Goal: Check status: Check status

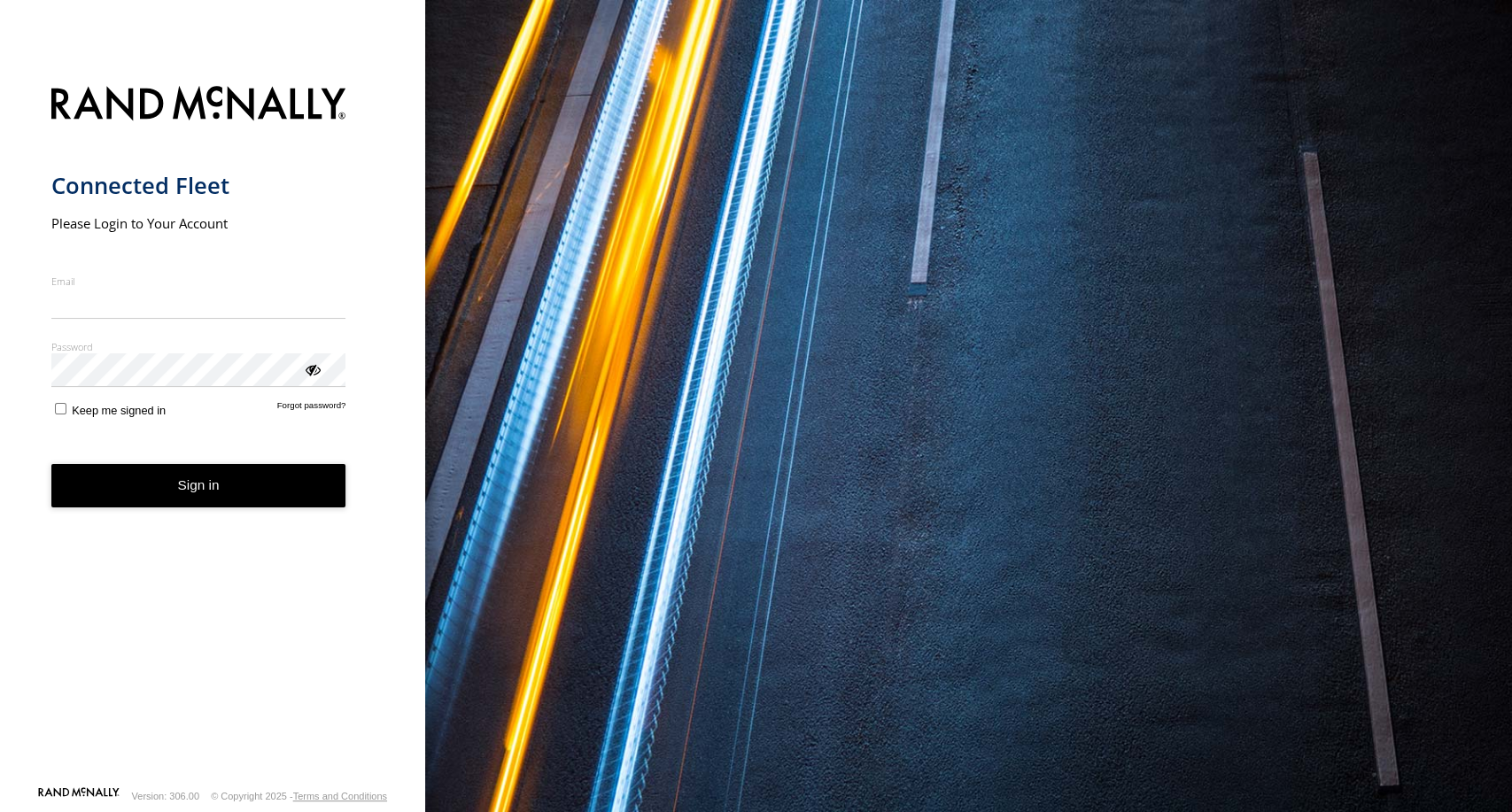
type input "**********"
click at [228, 525] on form "**********" at bounding box center [212, 431] width 323 height 711
click at [204, 485] on button "Sign in" at bounding box center [198, 486] width 295 height 43
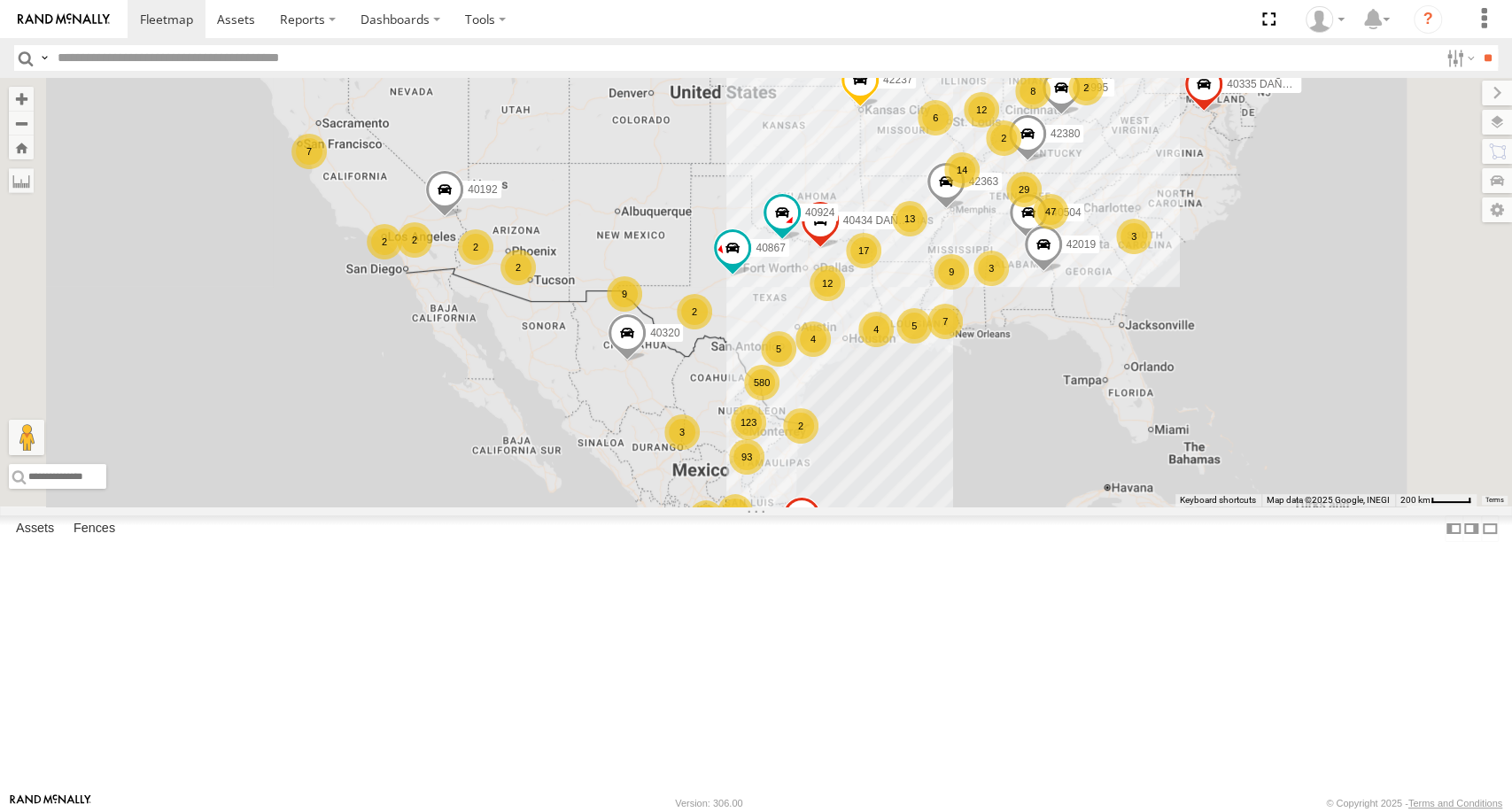
click at [882, 268] on div "17" at bounding box center [864, 250] width 35 height 35
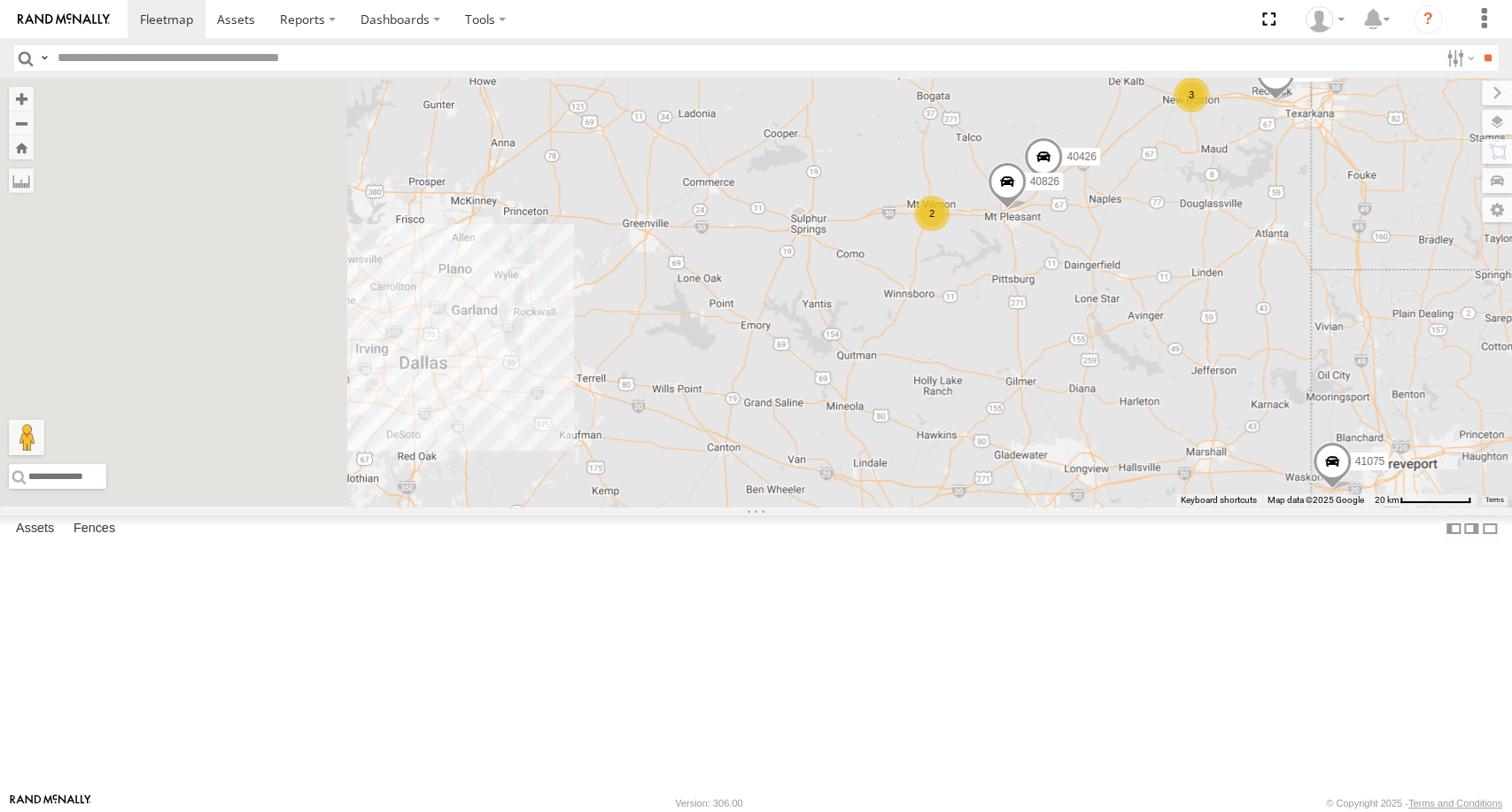
drag, startPoint x: 690, startPoint y: 522, endPoint x: 1198, endPoint y: 422, distance: 517.7
click at [1198, 422] on div "40335 DAÑADO 42307 DAÑADO 42237 4995 40986 40504 42313 PERDIDO 40192 42019 4101…" at bounding box center [756, 292] width 1512 height 429
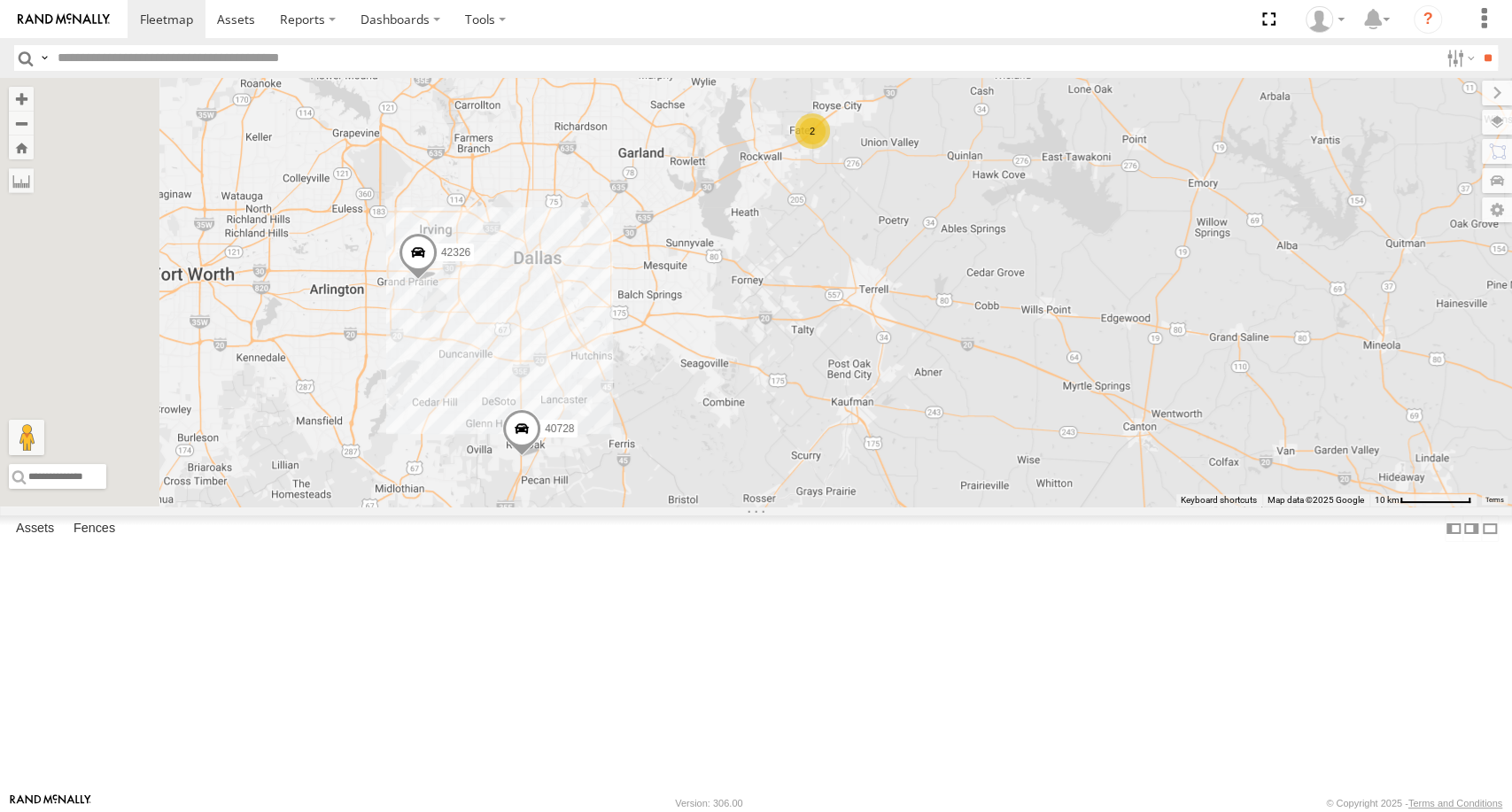
drag, startPoint x: 815, startPoint y: 548, endPoint x: 1006, endPoint y: 548, distance: 191.0
click at [1006, 507] on div "40335 DAÑADO 42307 DAÑADO 42237 4995 40986 40504 42313 PERDIDO 40192 42019 4101…" at bounding box center [756, 292] width 1512 height 429
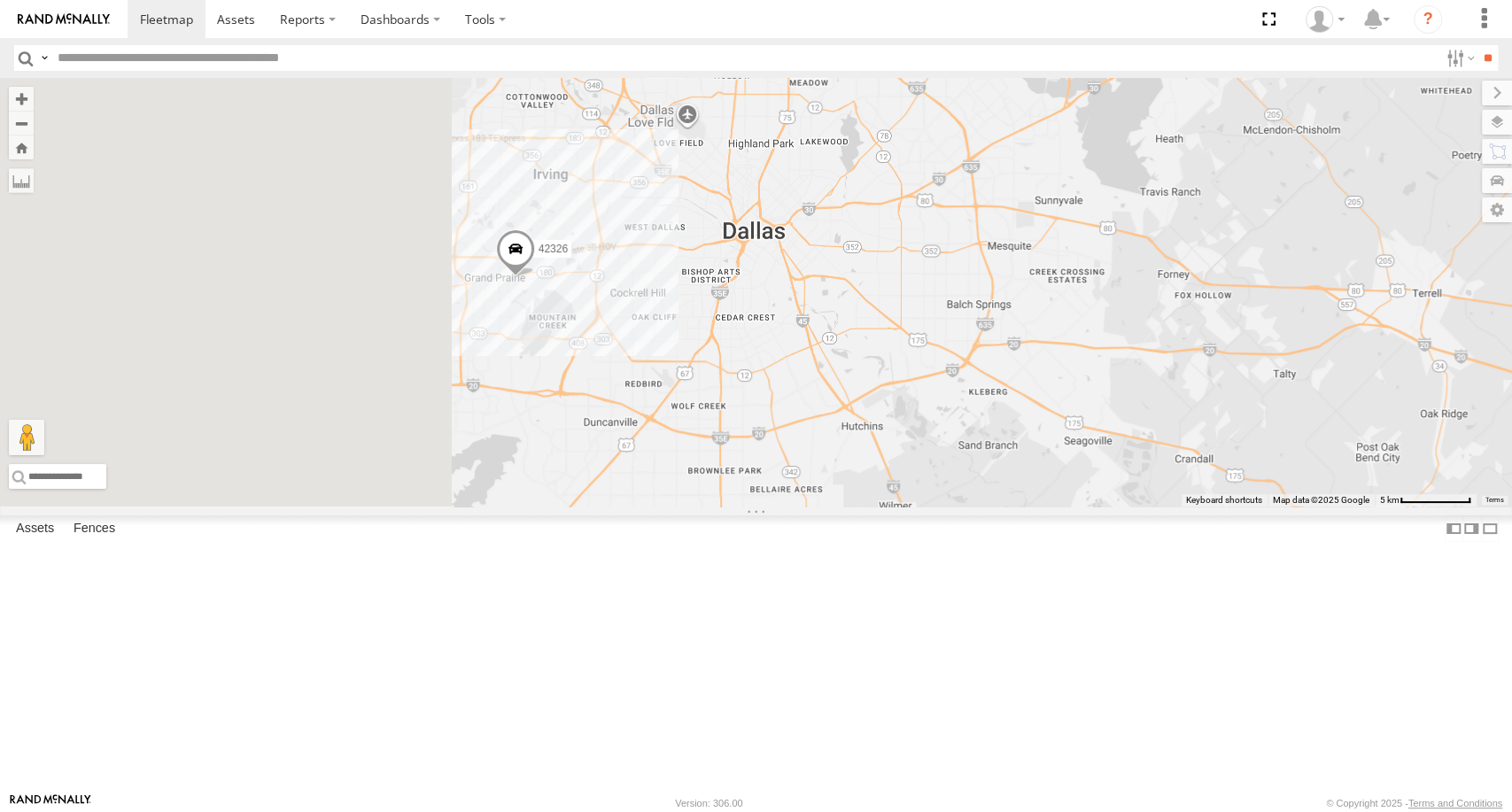
drag, startPoint x: 760, startPoint y: 474, endPoint x: 1081, endPoint y: 608, distance: 347.8
click at [1081, 507] on div "40335 DAÑADO 42307 DAÑADO 42237 4995 40986 40504 42313 PERDIDO 40192 42019 4101…" at bounding box center [756, 292] width 1512 height 429
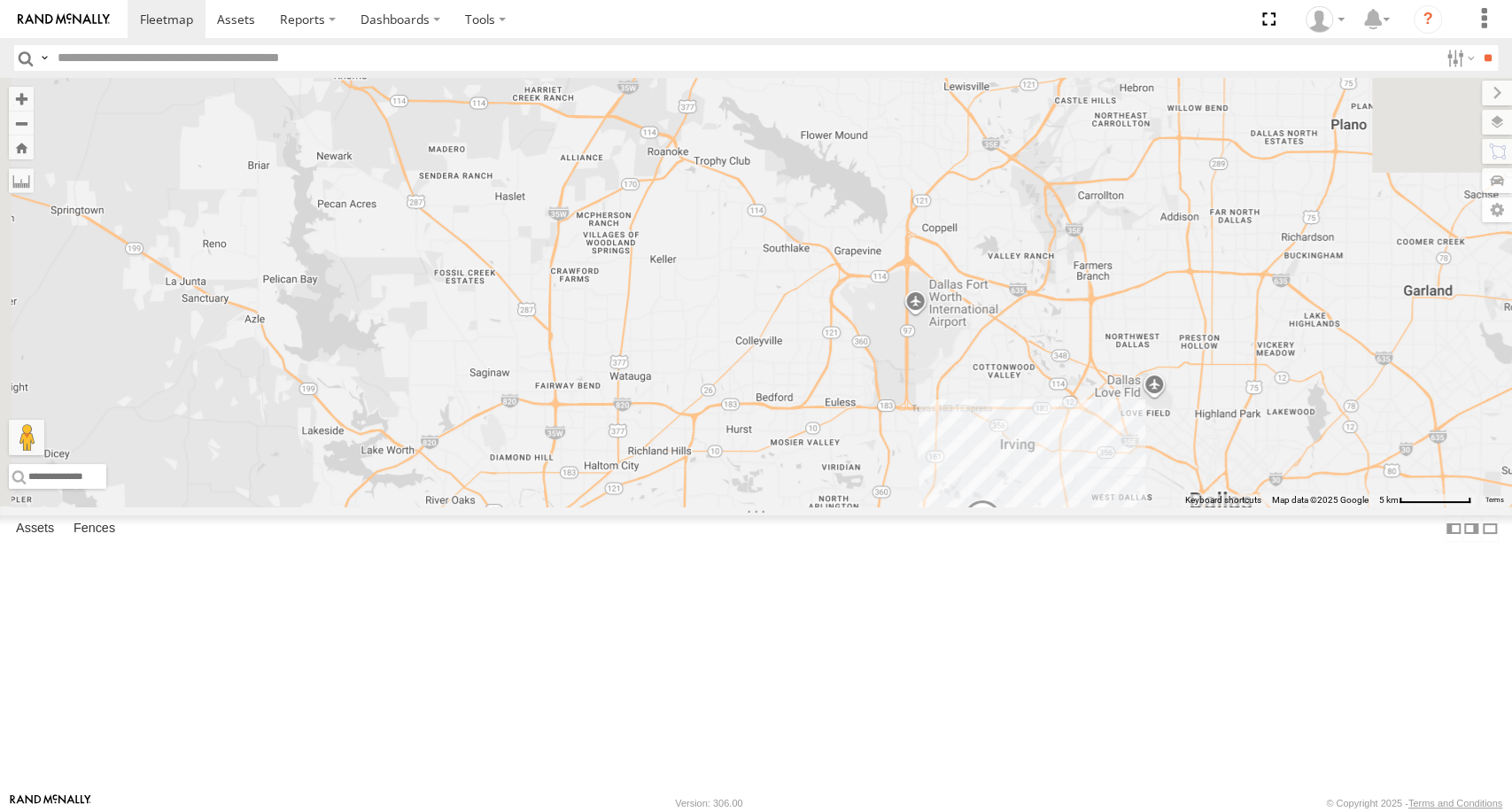
drag, startPoint x: 1028, startPoint y: 583, endPoint x: 892, endPoint y: 532, distance: 145.2
click at [892, 507] on div "40335 DAÑADO 42307 DAÑADO 42237 4995 40986 40504 42313 PERDIDO 40192 42019 4101…" at bounding box center [756, 292] width 1512 height 429
